Goal: Answer question/provide support

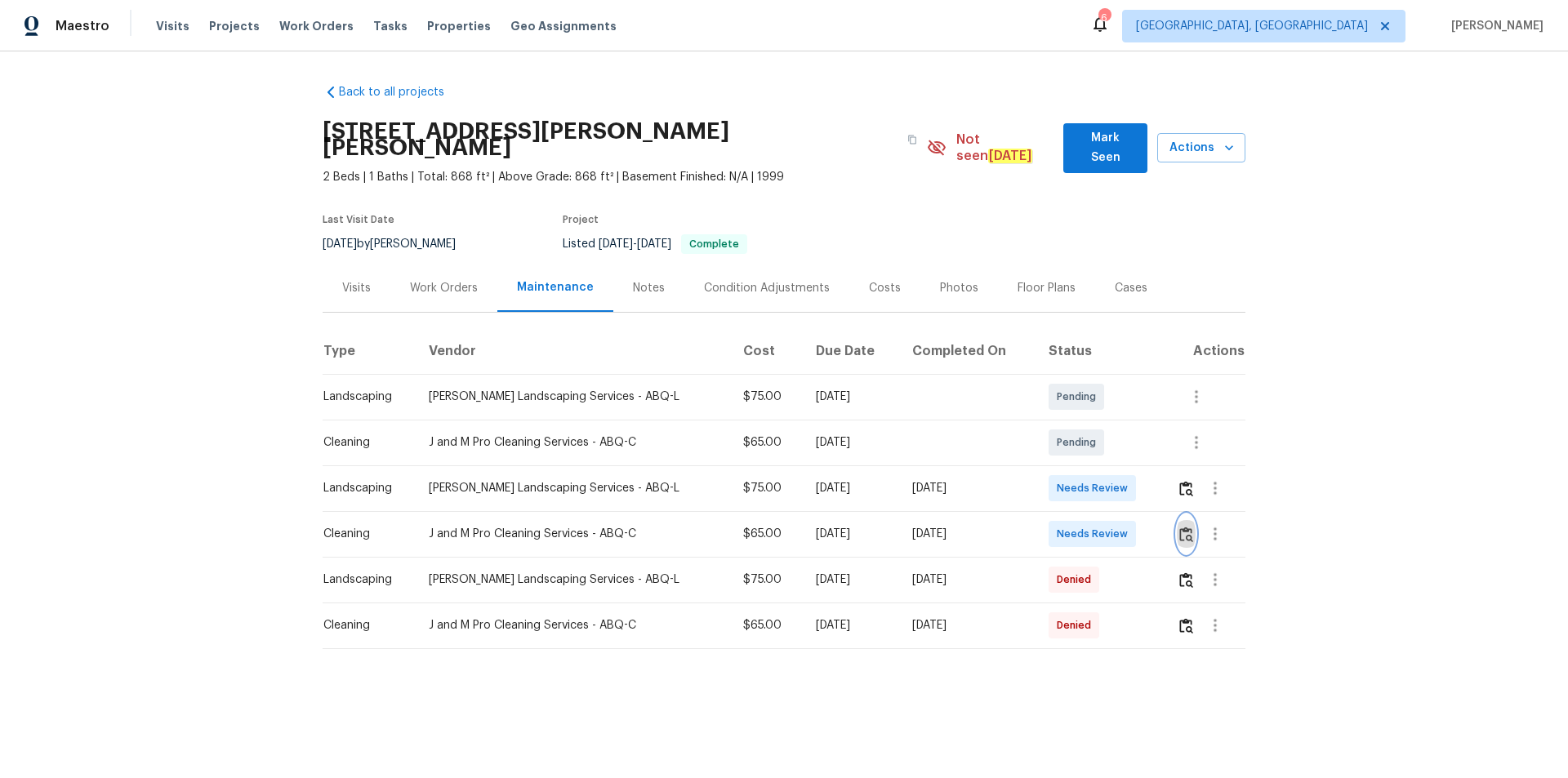
click at [1188, 514] on button "button" at bounding box center [1186, 534] width 19 height 39
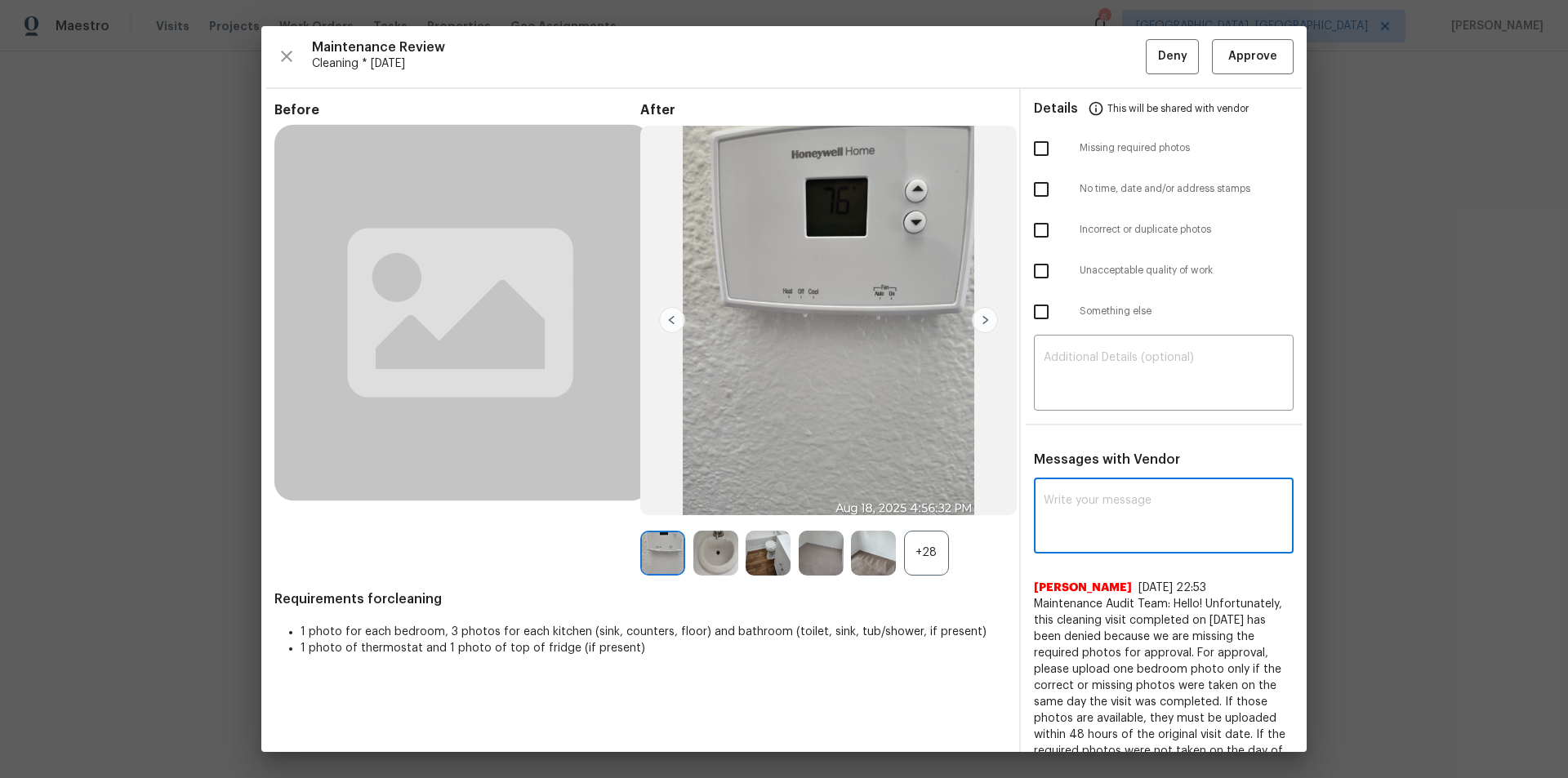
click at [1114, 509] on textarea at bounding box center [1164, 517] width 240 height 46
paste textarea "Maintenance Audit Team: Hello! After further review the visit has been approved…"
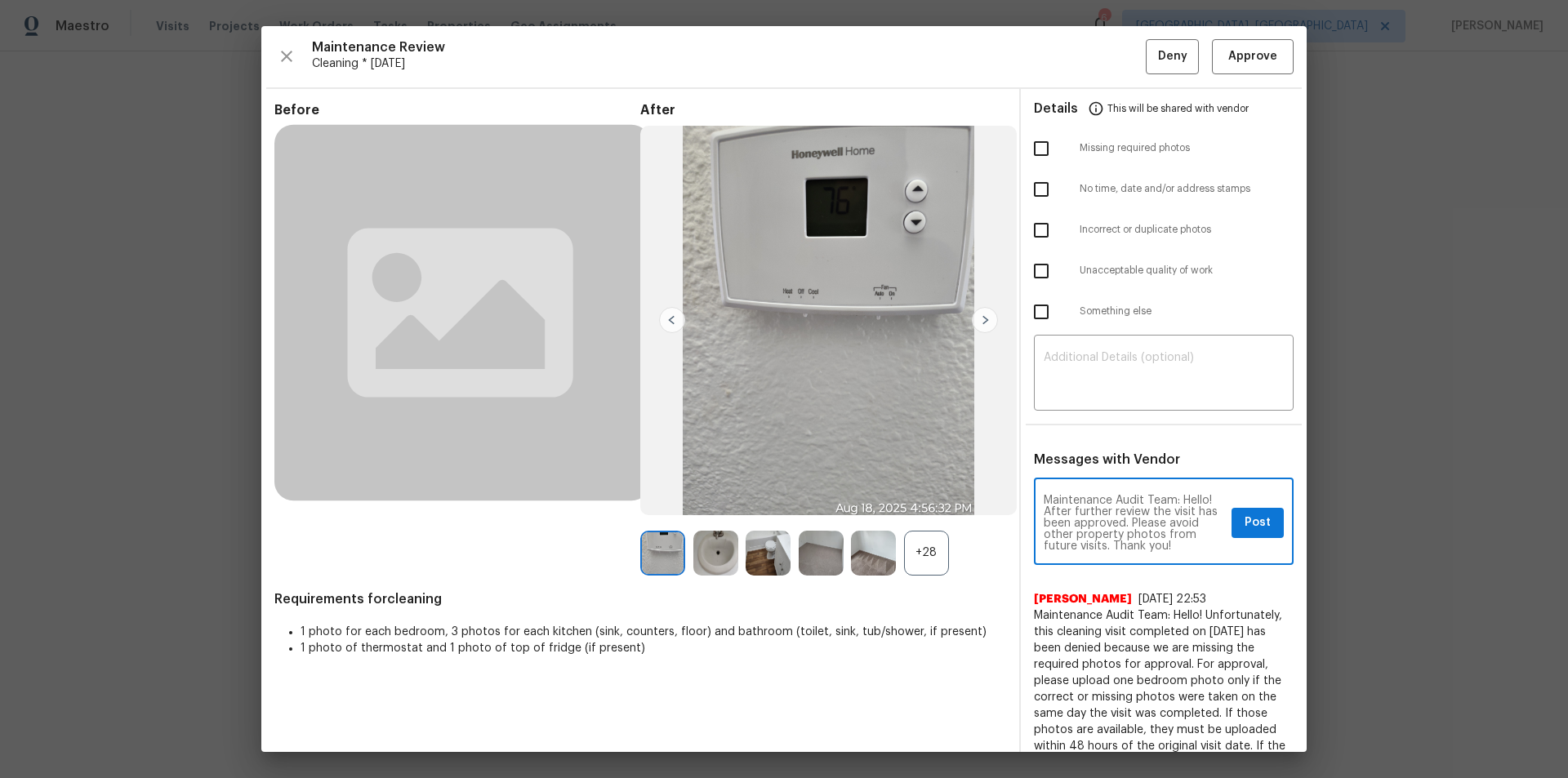
type textarea "Maintenance Audit Team: Hello! After further review the visit has been approved…"
click at [1250, 524] on span "Post" at bounding box center [1257, 523] width 26 height 21
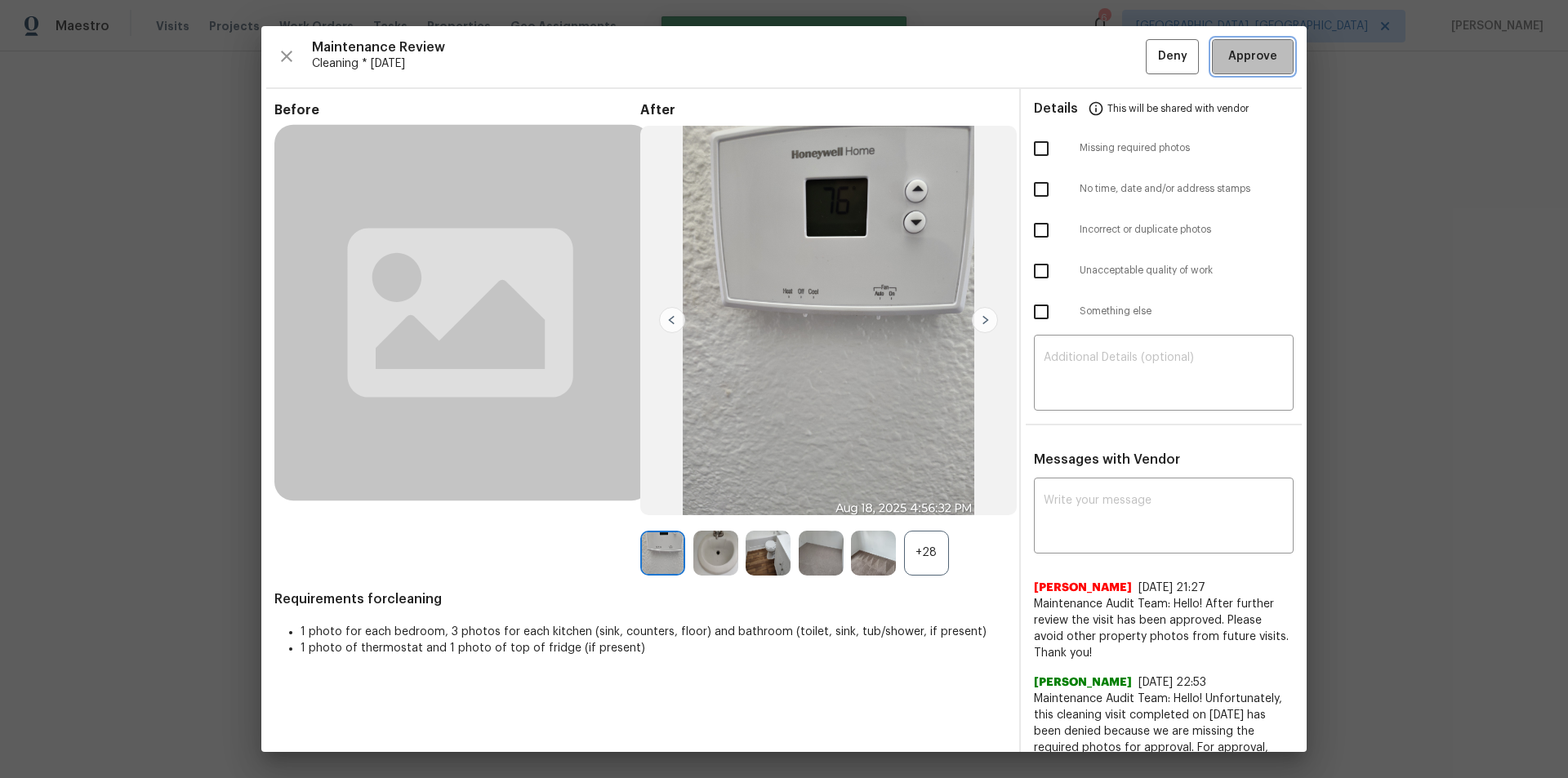
click at [1245, 52] on span "Approve" at bounding box center [1253, 57] width 49 height 21
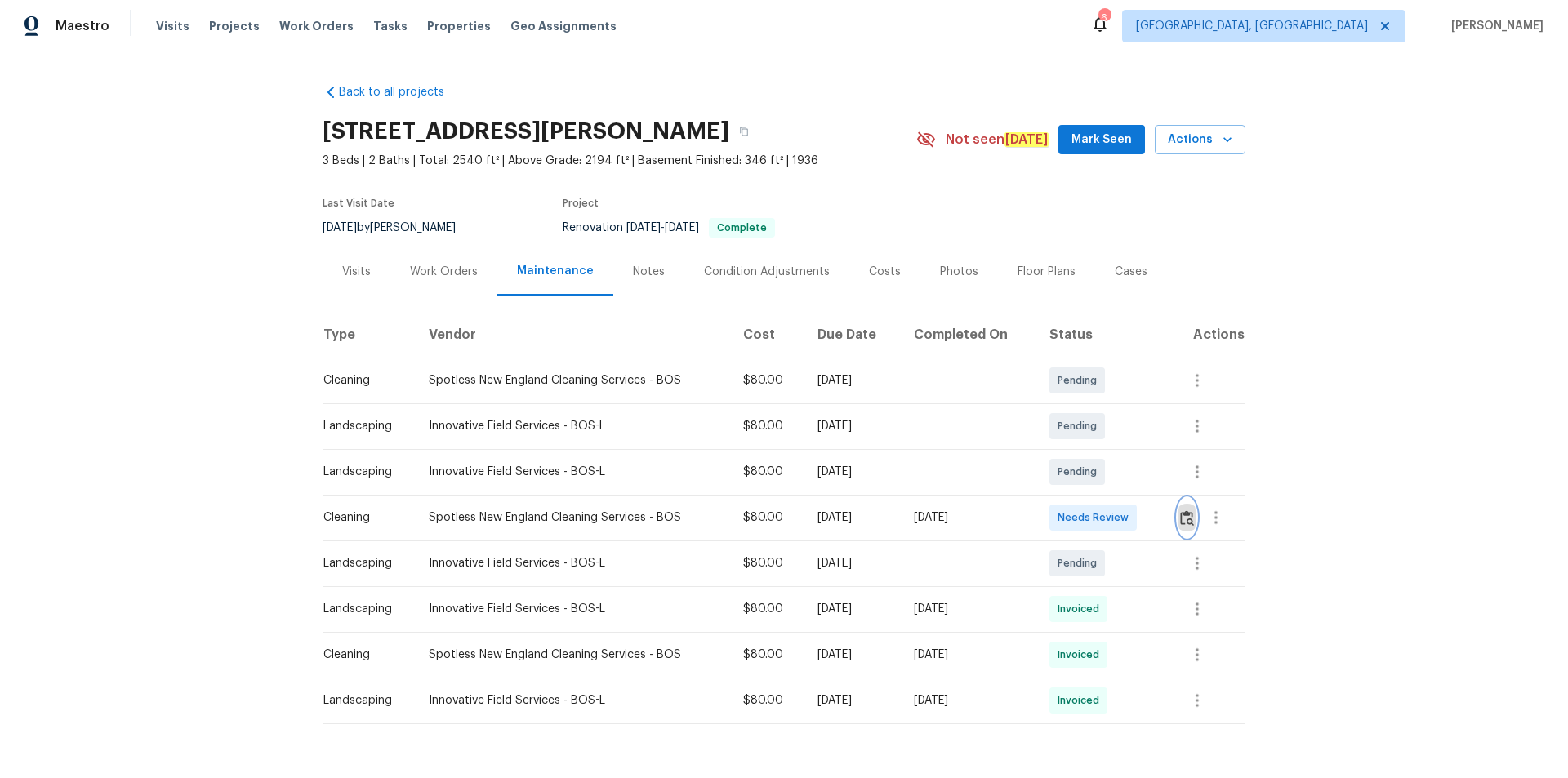
click at [1115, 514] on img "button" at bounding box center [1187, 518] width 14 height 16
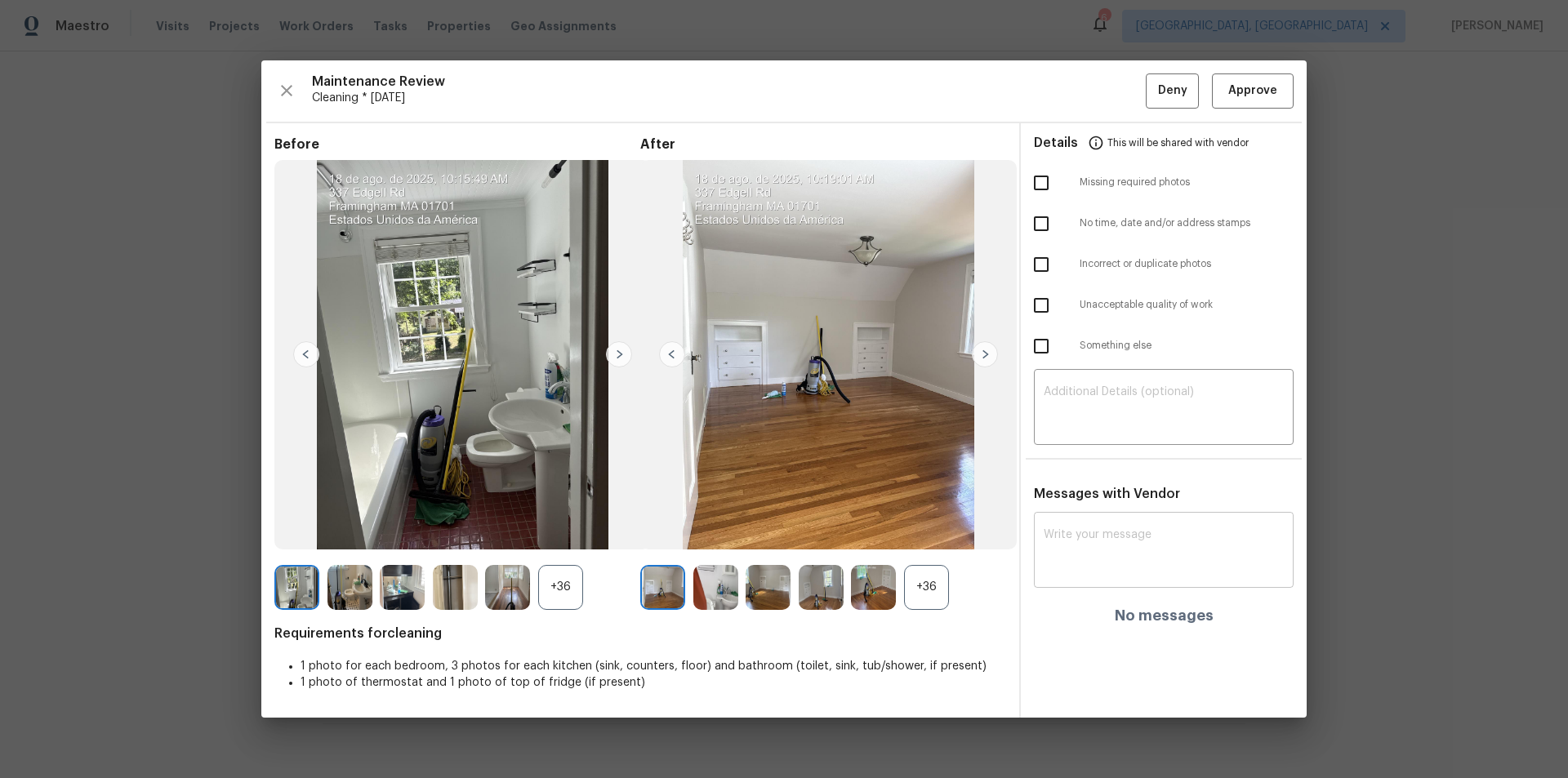
drag, startPoint x: 1141, startPoint y: 548, endPoint x: 1148, endPoint y: 528, distance: 21.2
click at [1115, 523] on textarea at bounding box center [1164, 551] width 240 height 46
paste textarea "Maintenance Audit Team: Hello! Unfortunately, this cleaning visit completed on …"
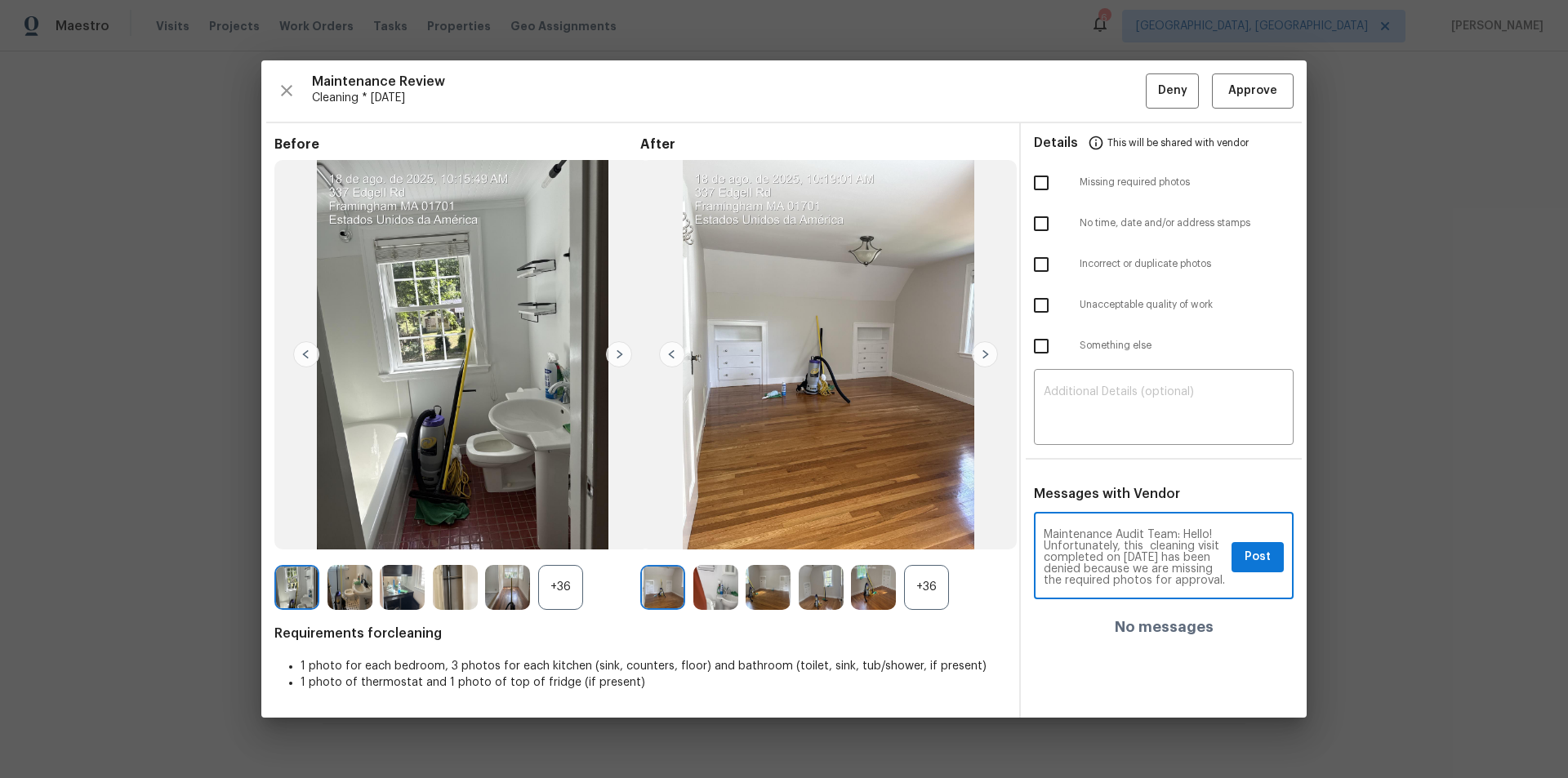
scroll to position [251, 0]
type textarea "Maintenance Audit Team: Hello! Unfortunately, this cleaning visit completed on …"
click at [1115, 420] on textarea at bounding box center [1164, 409] width 240 height 46
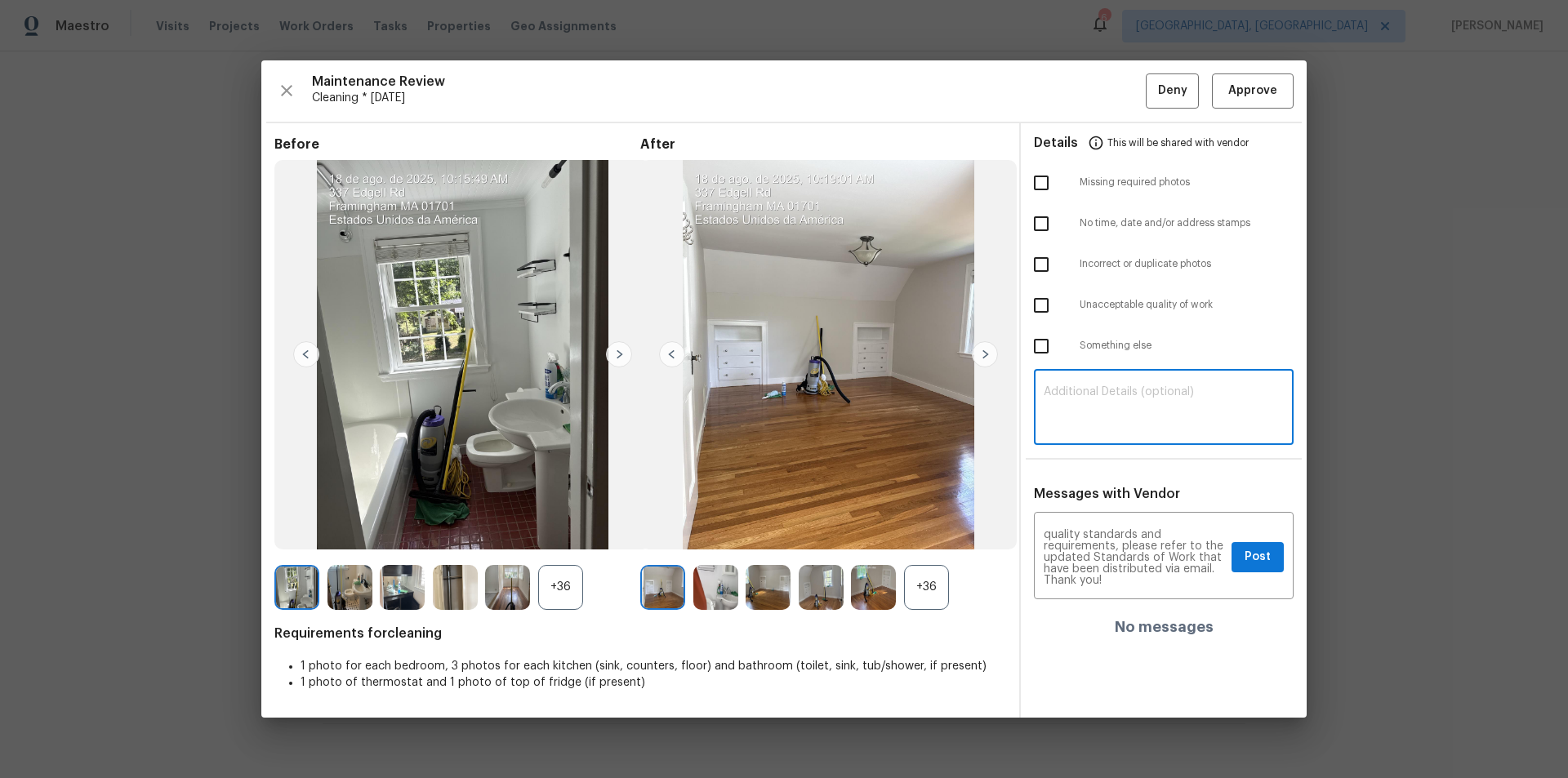
paste textarea "Maintenance Audit Team: Hello! Unfortunately, this cleaning visit completed on …"
type textarea "Maintenance Audit Team: Hello! Unfortunately, this cleaning visit completed on …"
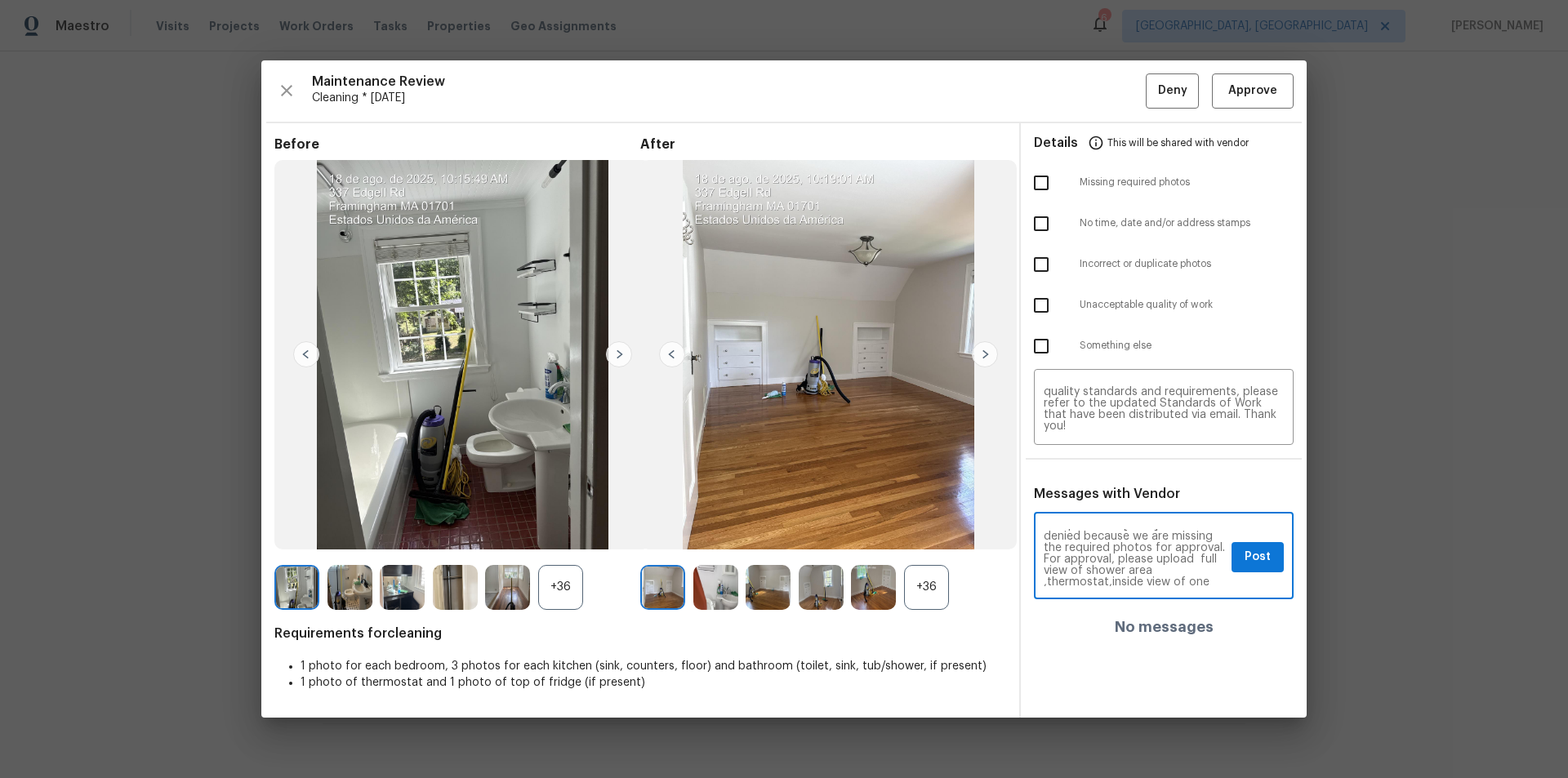
scroll to position [65, 0]
click at [1107, 523] on textarea "Maintenance Audit Team: Hello! Unfortunately, this cleaning visit completed on …" at bounding box center [1135, 557] width 182 height 57
type textarea "Maintenance Audit Team: Hello! Unfortunately, this cleaning visit completed on …"
click at [1115, 411] on textarea "Maintenance Audit Team: Hello! Unfortunately, this cleaning visit completed on …" at bounding box center [1164, 409] width 240 height 46
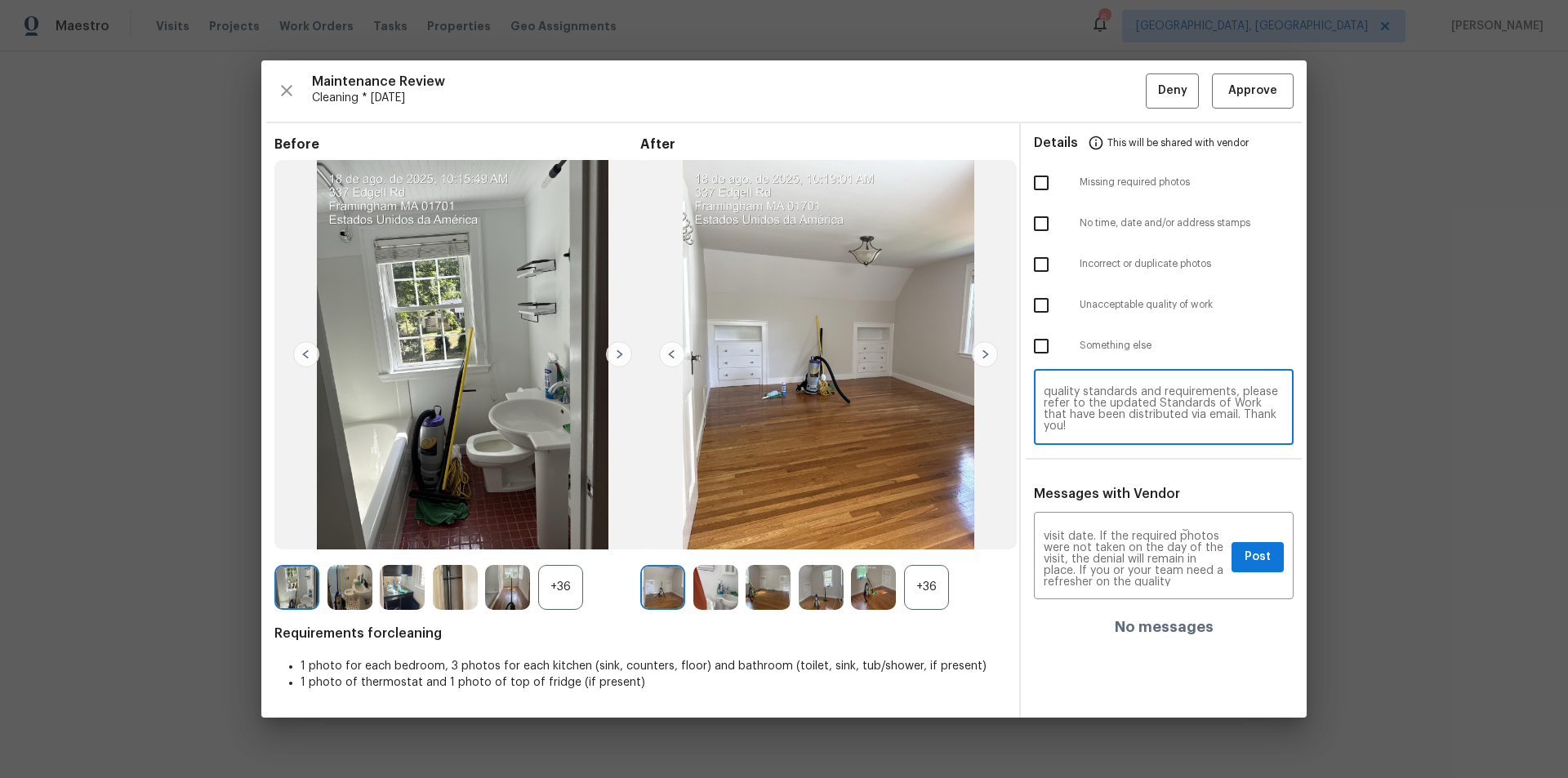
paste textarea
type textarea "Maintenance Audit Team: Hello! Unfortunately, this cleaning visit completed on …"
click at [1115, 523] on span "Post" at bounding box center [1257, 557] width 26 height 21
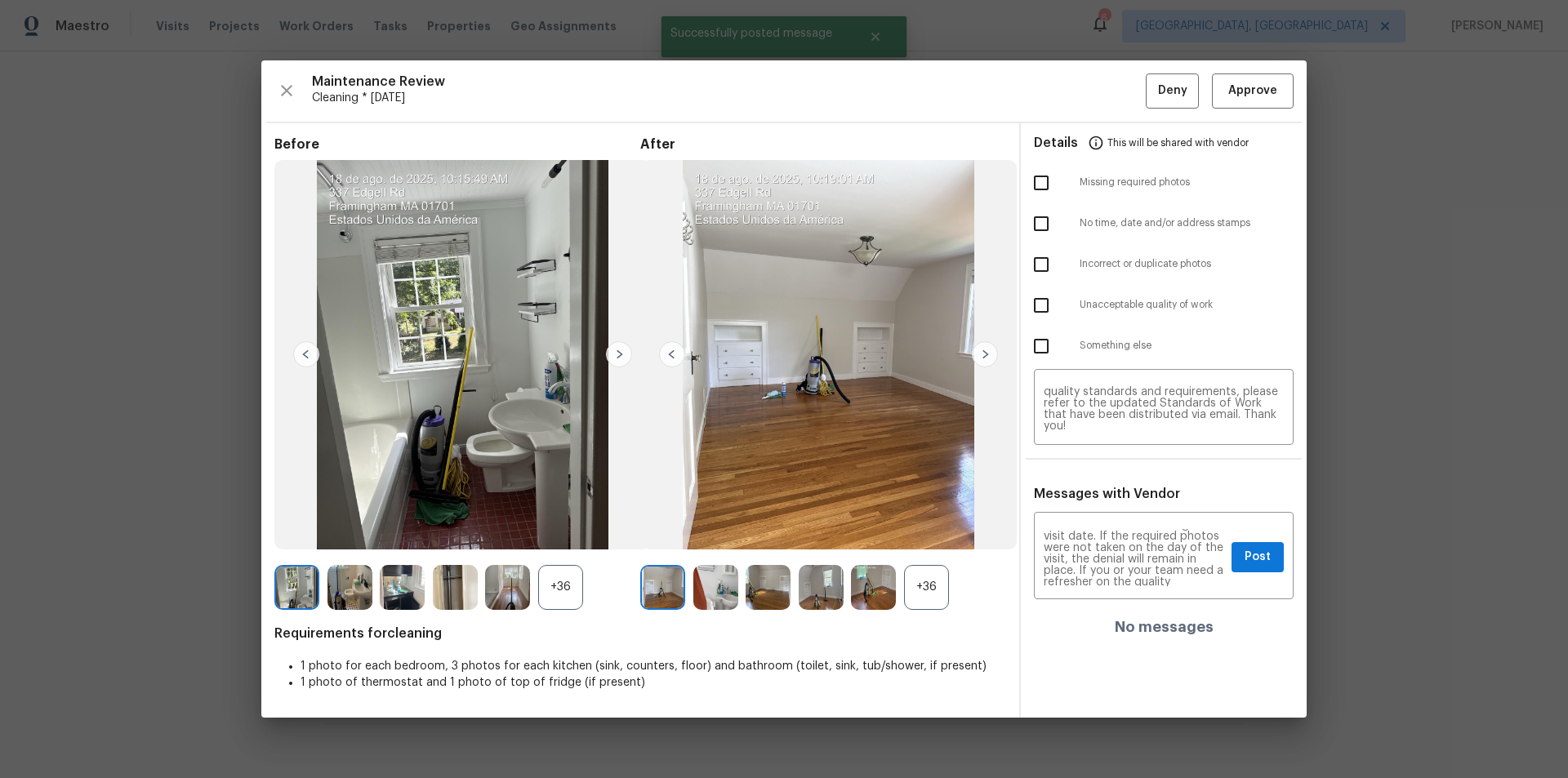
click at [1044, 186] on input "checkbox" at bounding box center [1041, 183] width 34 height 34
checkbox input "true"
click at [1034, 258] on input "checkbox" at bounding box center [1041, 264] width 34 height 34
checkbox input "true"
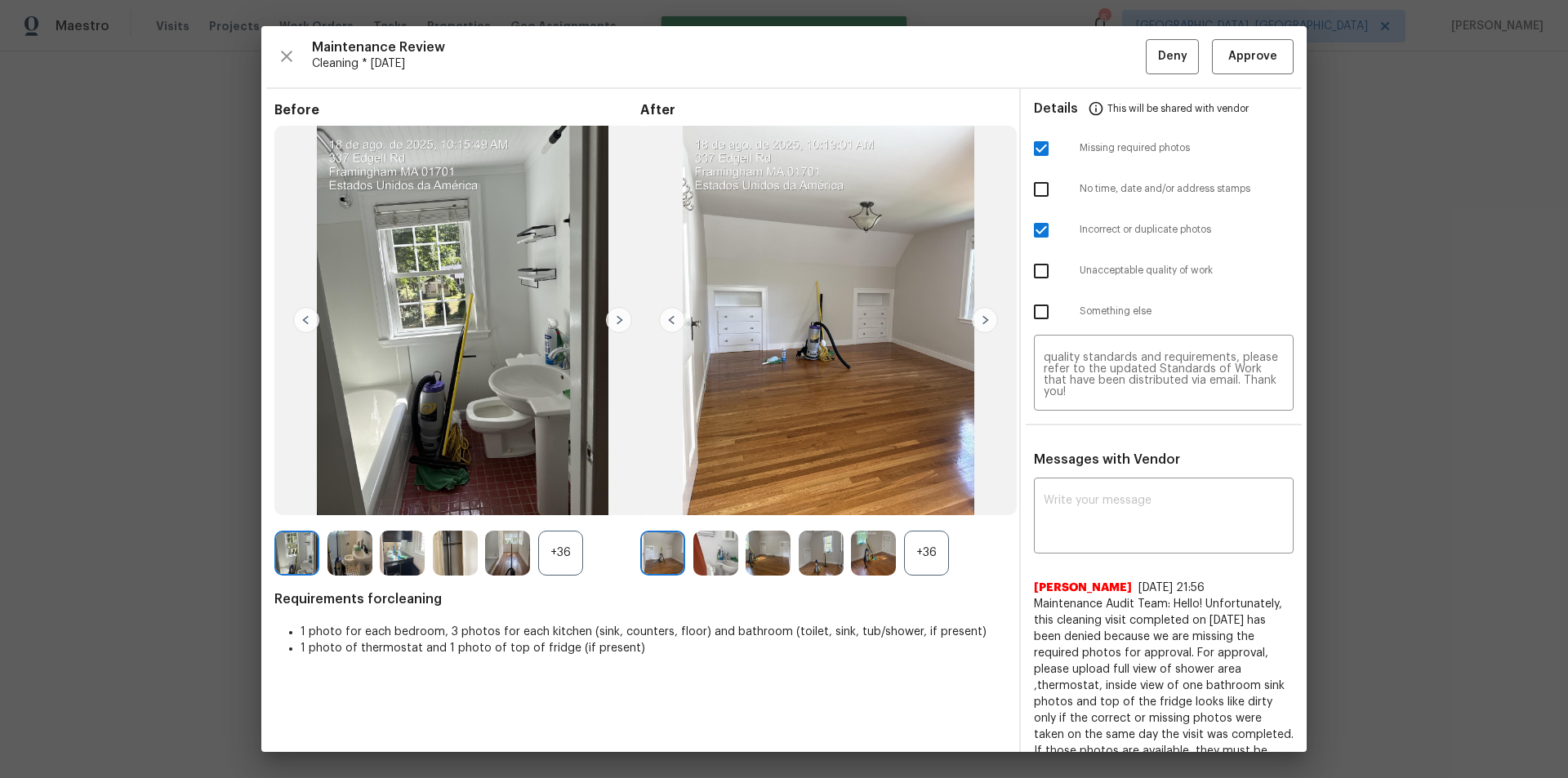
scroll to position [0, 0]
click at [1030, 230] on input "checkbox" at bounding box center [1041, 230] width 34 height 34
checkbox input "false"
click at [1036, 271] on input "checkbox" at bounding box center [1041, 271] width 34 height 34
checkbox input "true"
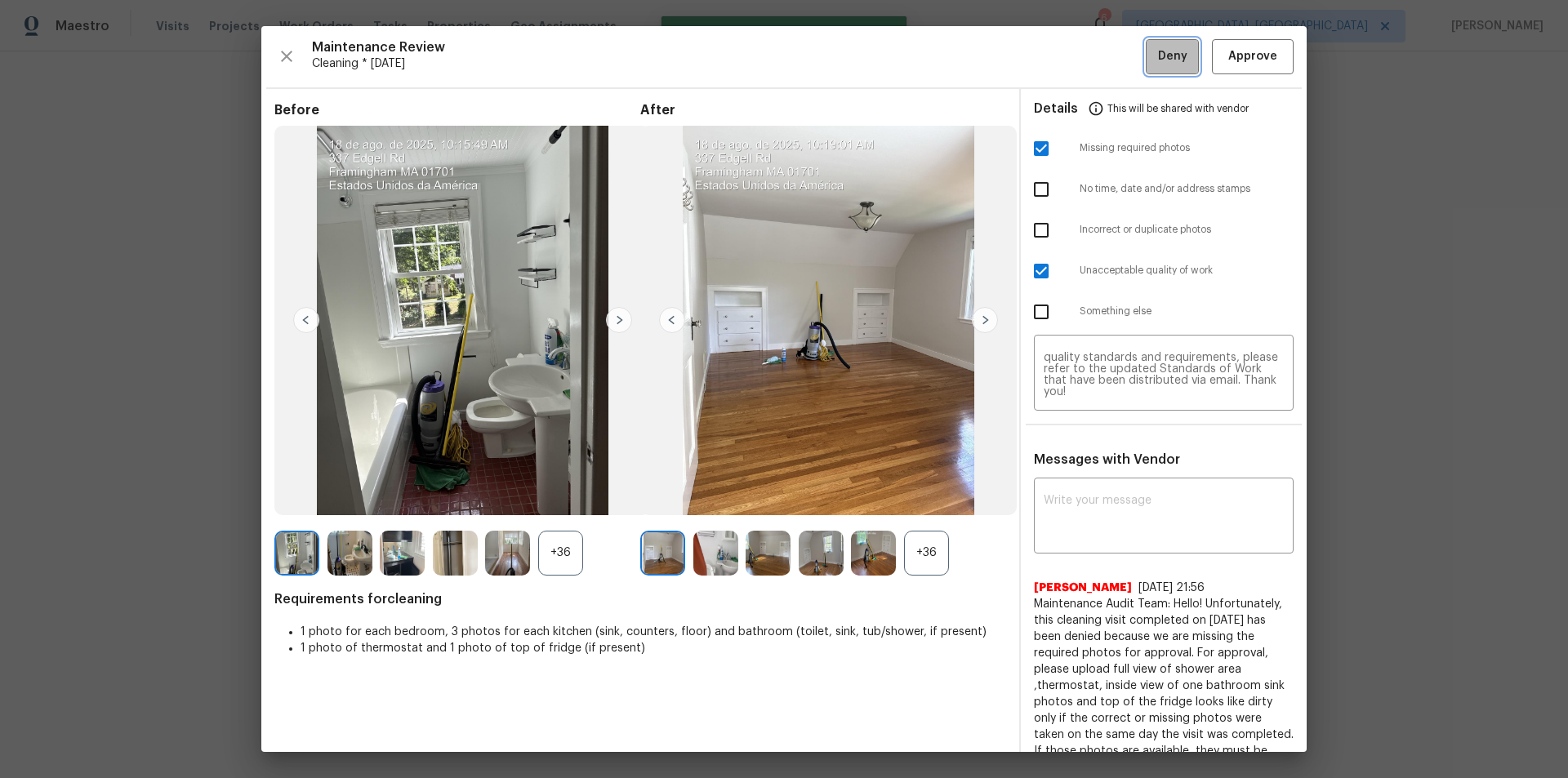
click at [1115, 51] on span "Deny" at bounding box center [1173, 57] width 29 height 21
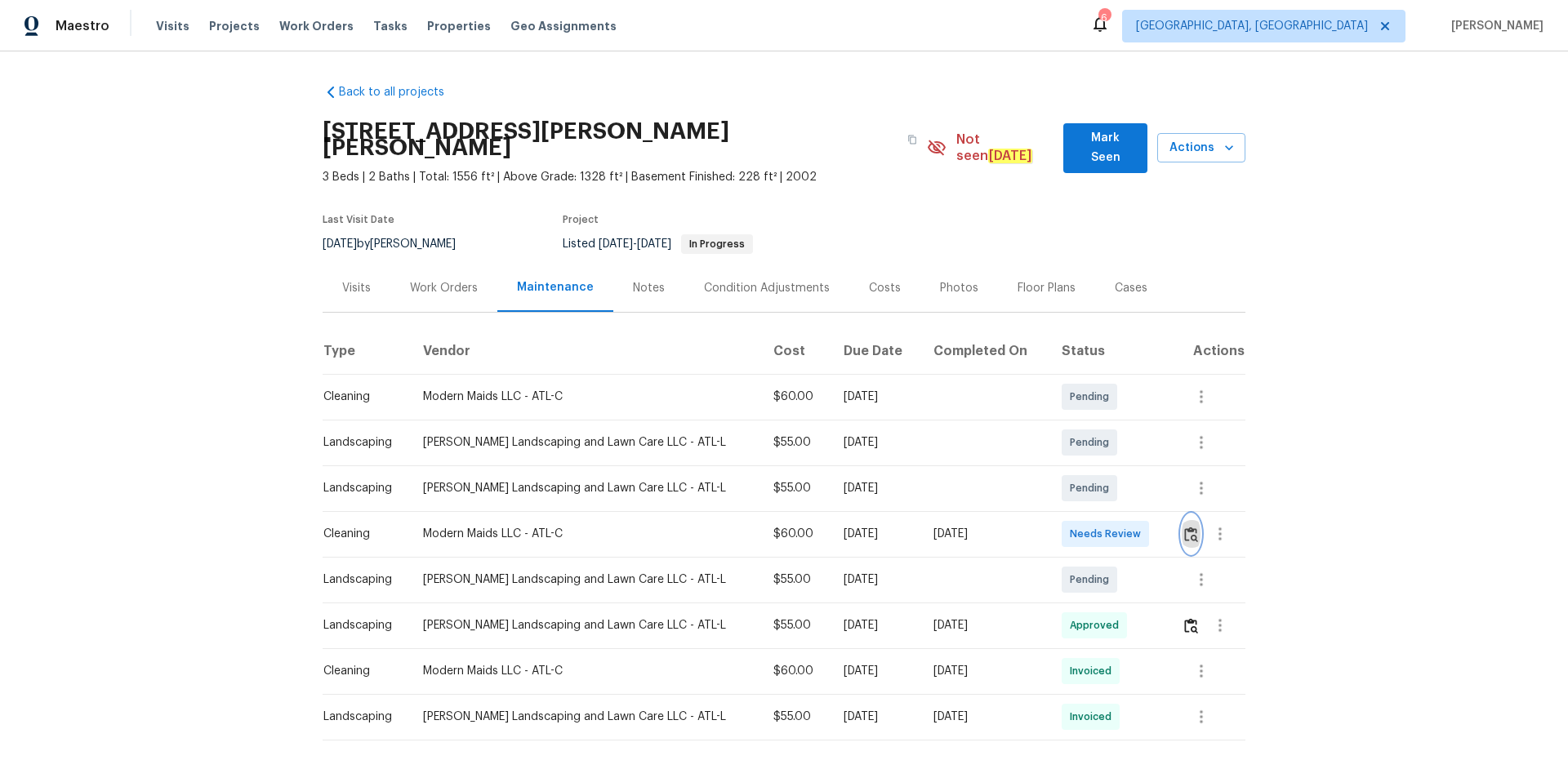
click at [1185, 527] on img "button" at bounding box center [1192, 535] width 14 height 16
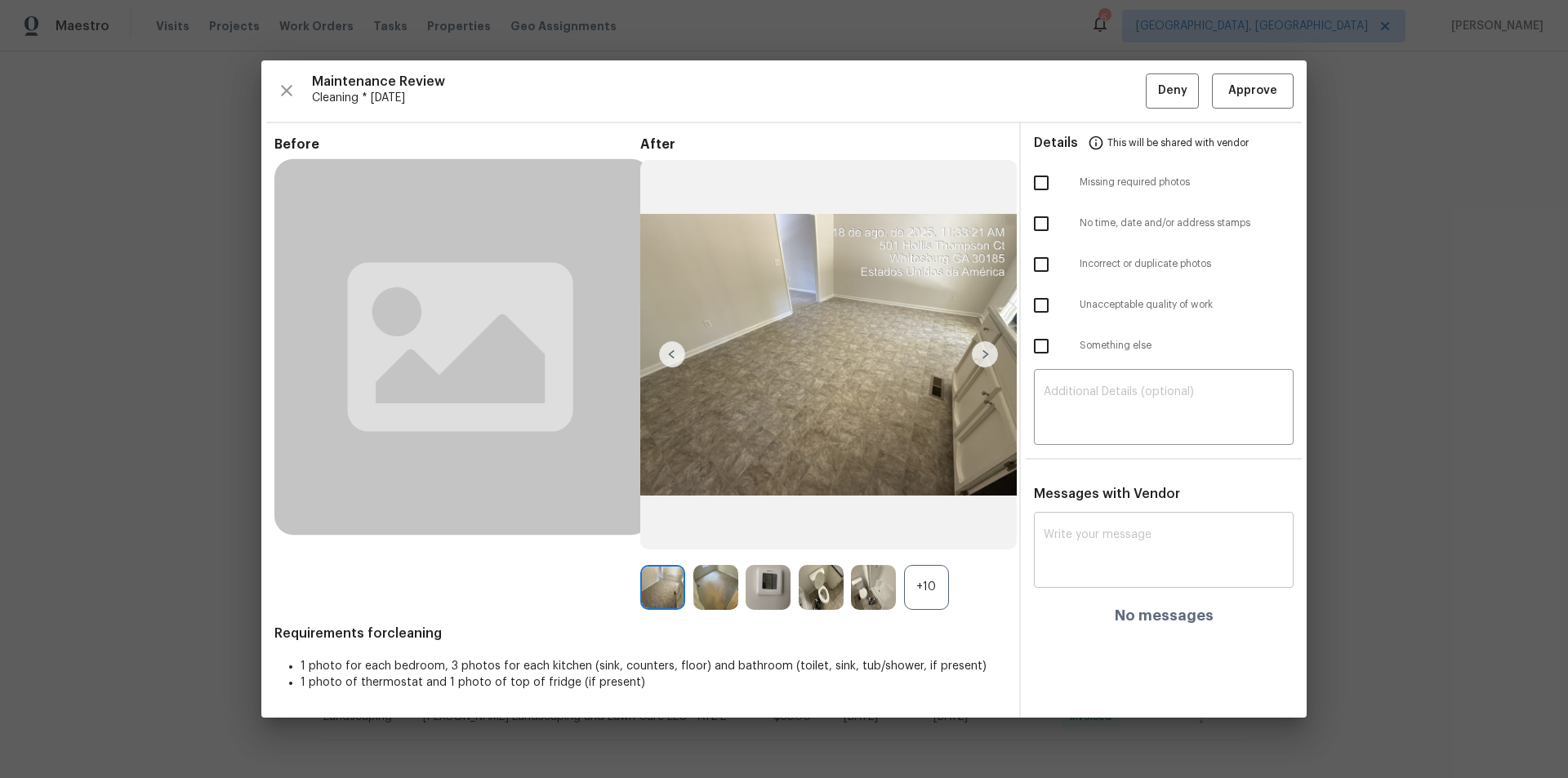
click at [1128, 537] on textarea at bounding box center [1164, 551] width 240 height 46
paste textarea "Maintenance Audit Team: Hello! After further review, the visit(08/19/2025) has …"
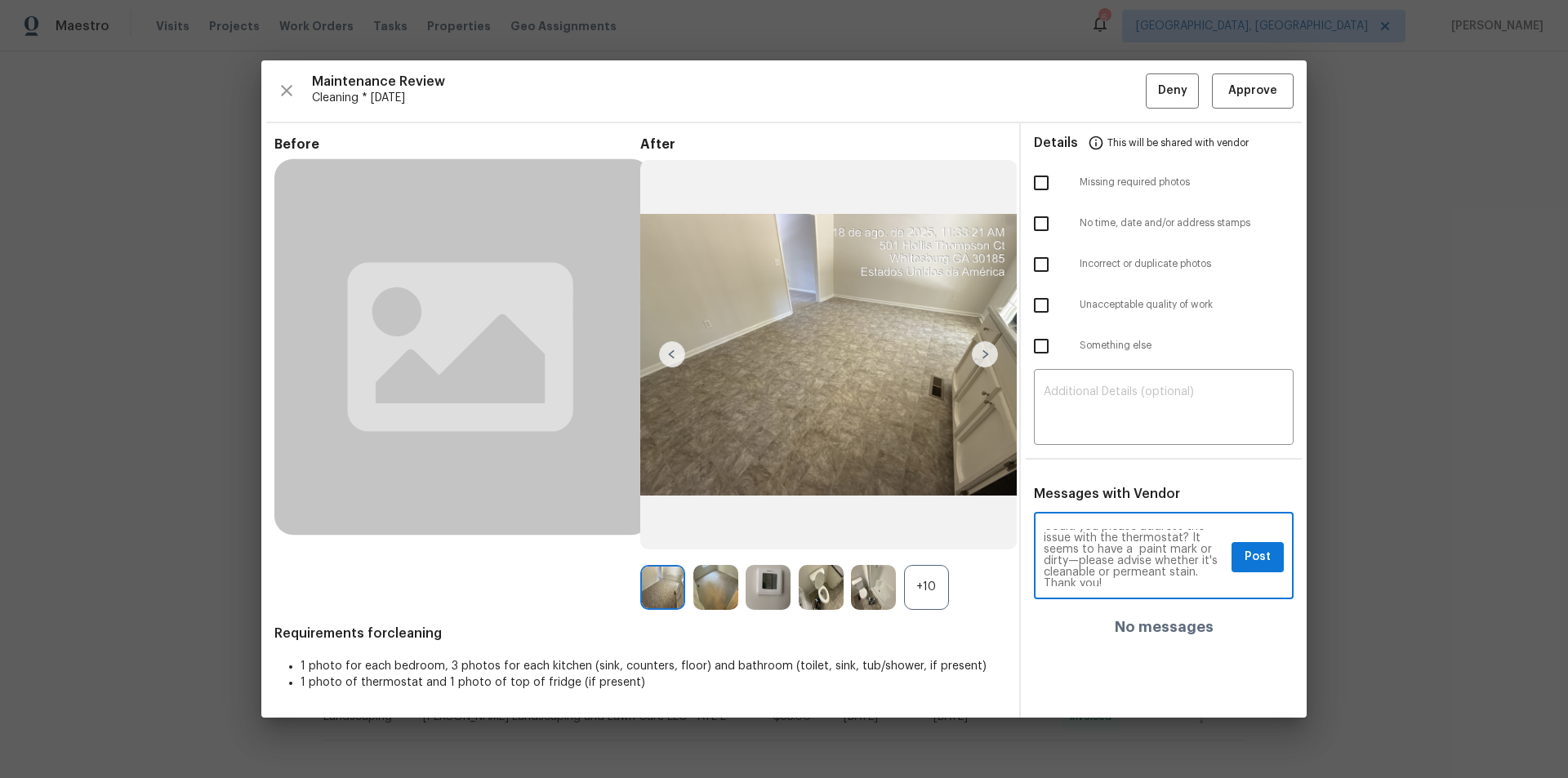
scroll to position [46, 0]
type textarea "Maintenance Audit Team: Hello! After further review, the visit(08/19/2025) has …"
click at [1245, 562] on span "Post" at bounding box center [1257, 557] width 26 height 21
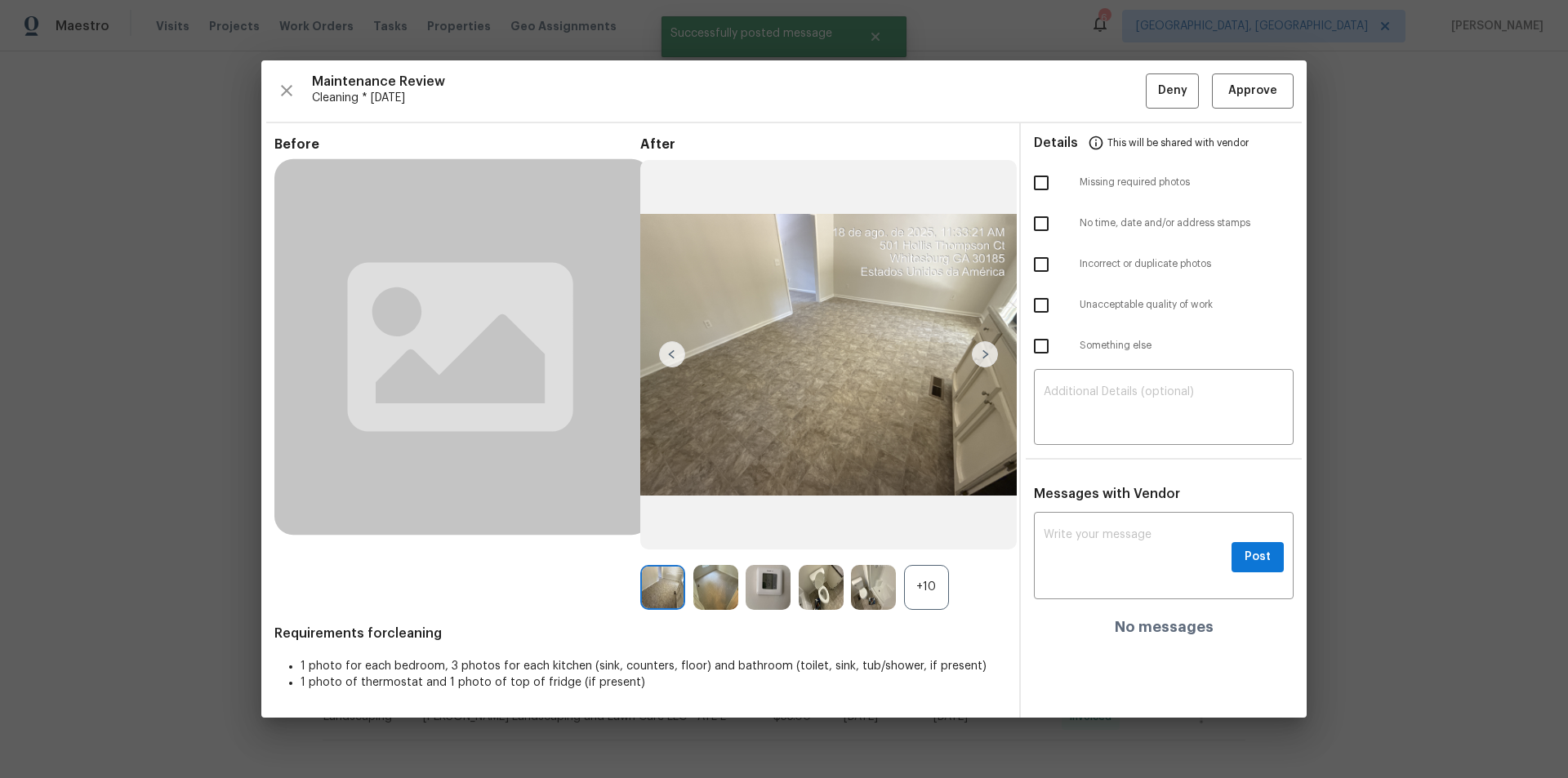
scroll to position [0, 0]
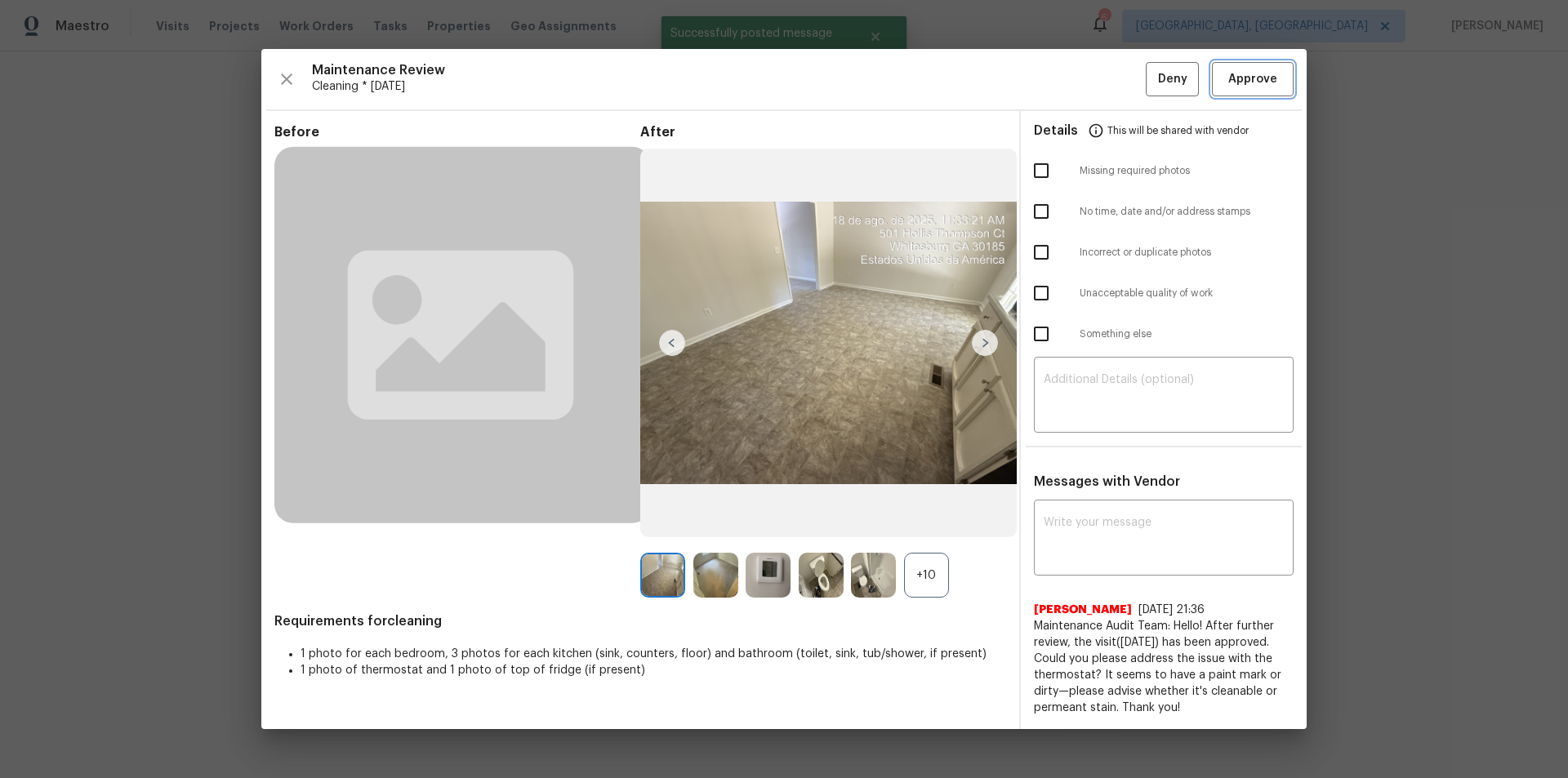
click at [1256, 85] on span "Approve" at bounding box center [1253, 79] width 49 height 21
